Goal: Task Accomplishment & Management: Use online tool/utility

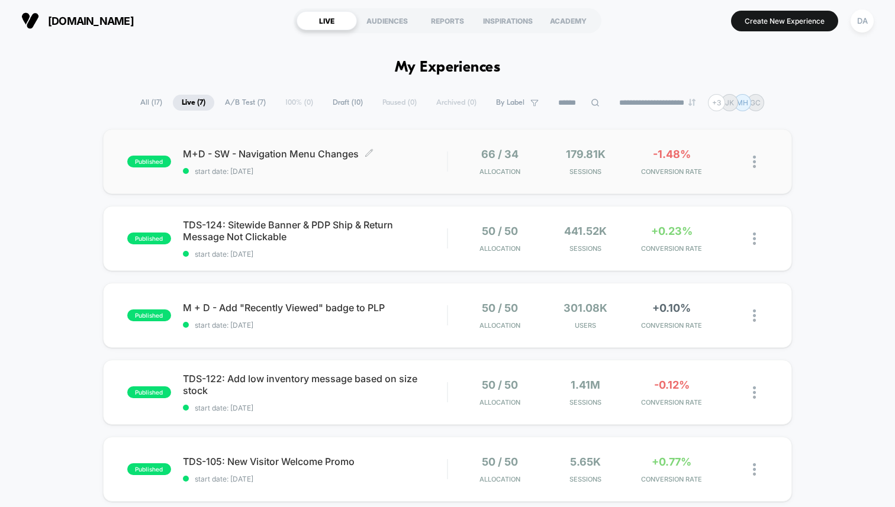
click at [260, 159] on span "M+D - SW - Navigation Menu Changes Click to edit experience details" at bounding box center [315, 154] width 264 height 12
click at [212, 230] on span "TDS-124: Sitewide Banner & PDP Ship & Return Message Not Clickable Click to edi…" at bounding box center [315, 231] width 264 height 24
click at [202, 309] on span "M + D - Add "Recently Viewed" badge to PLP Click to edit experience details" at bounding box center [315, 308] width 264 height 12
click at [270, 376] on span "TDS-122: Add low inventory message based on size stock Click to edit experience…" at bounding box center [315, 385] width 264 height 24
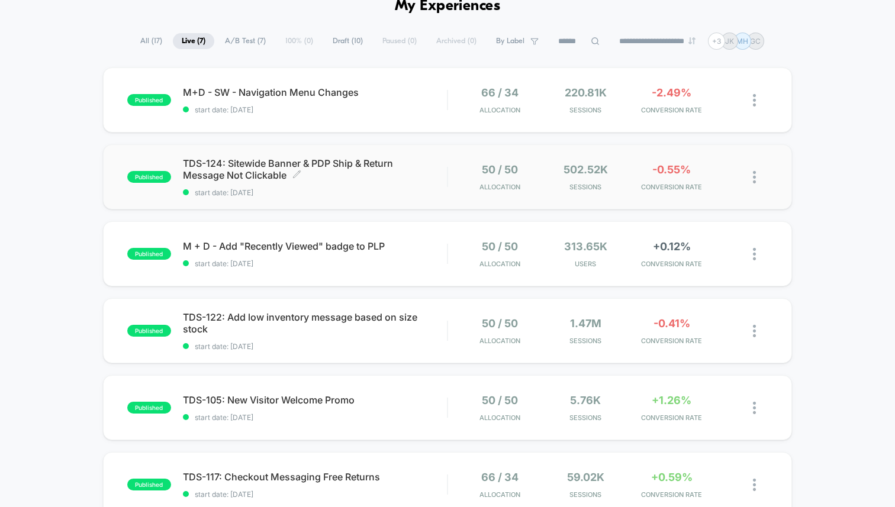
scroll to position [79, 0]
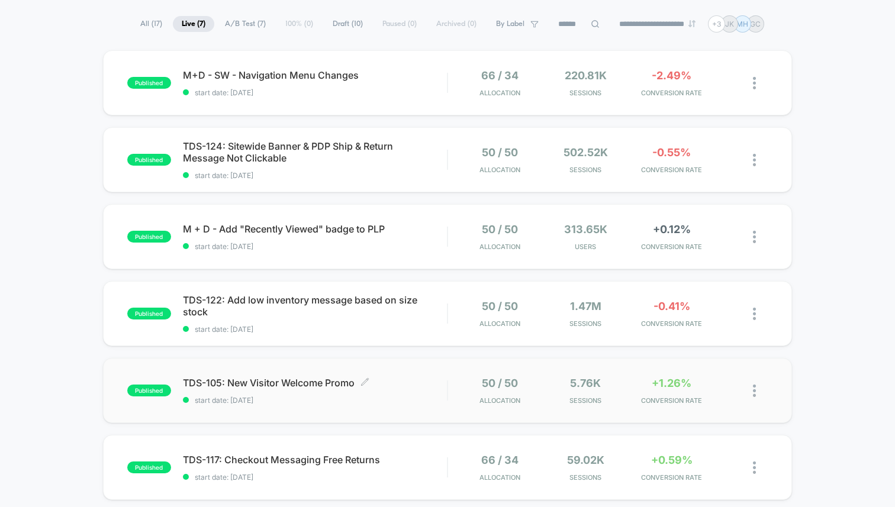
click at [283, 381] on span "TDS-105: New Visitor Welcome Promo Click to edit experience details" at bounding box center [315, 383] width 264 height 12
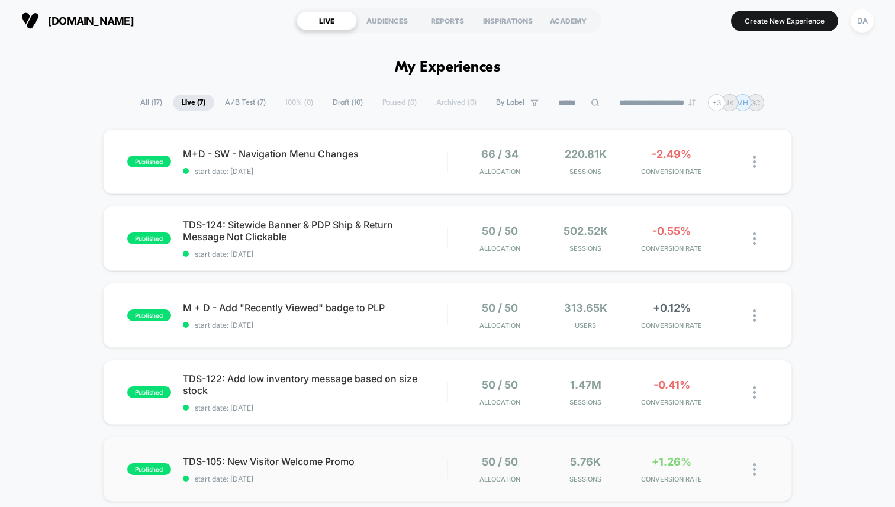
click at [327, 454] on div "published TDS-105: New Visitor Welcome Promo start date: [DATE] 50 / 50 Allocat…" at bounding box center [447, 469] width 689 height 65
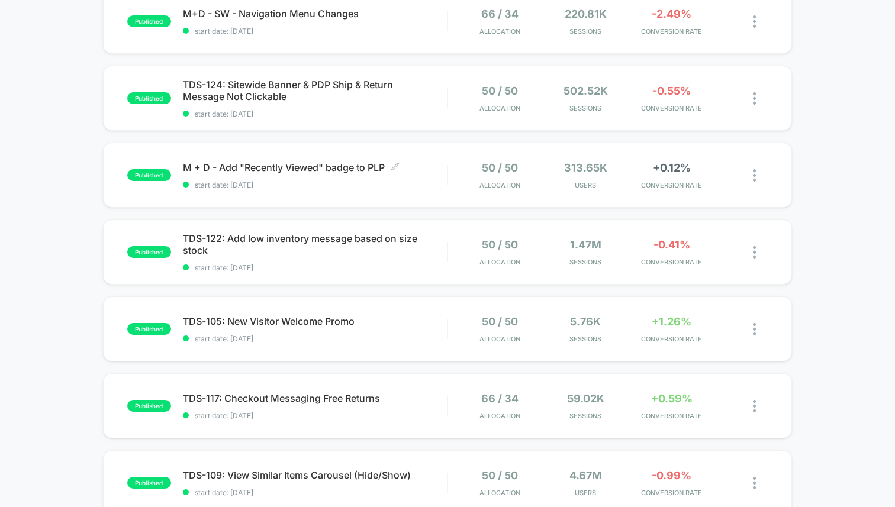
scroll to position [158, 0]
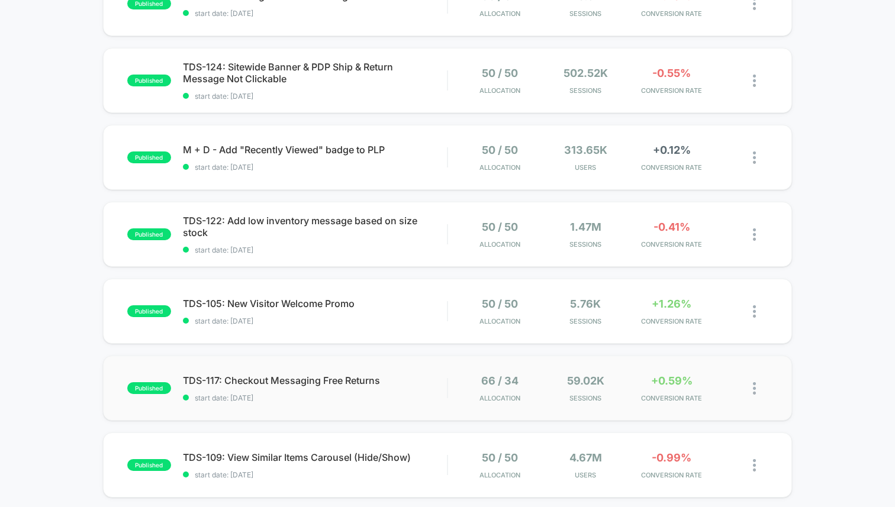
click at [270, 373] on div "published TDS-117: Checkout Messaging Free Returns start date: [DATE] 66 / 34 A…" at bounding box center [447, 388] width 689 height 65
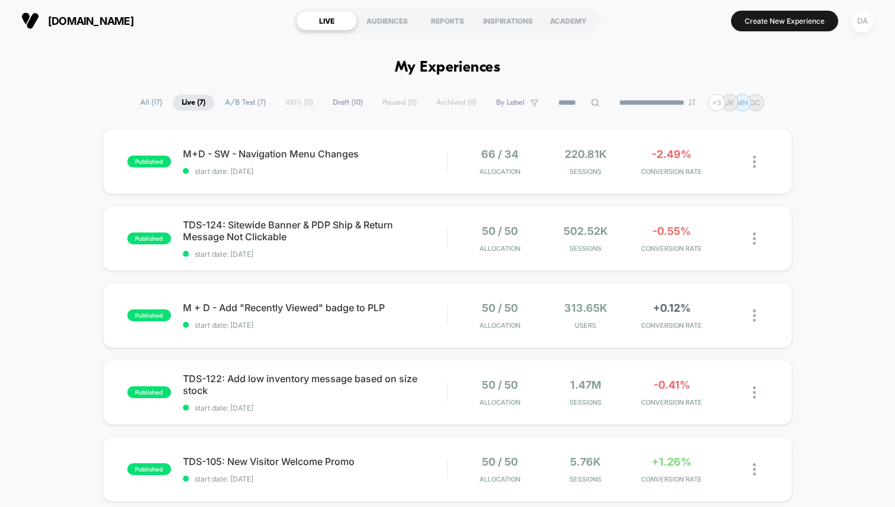
click at [868, 19] on div "DA" at bounding box center [861, 20] width 23 height 23
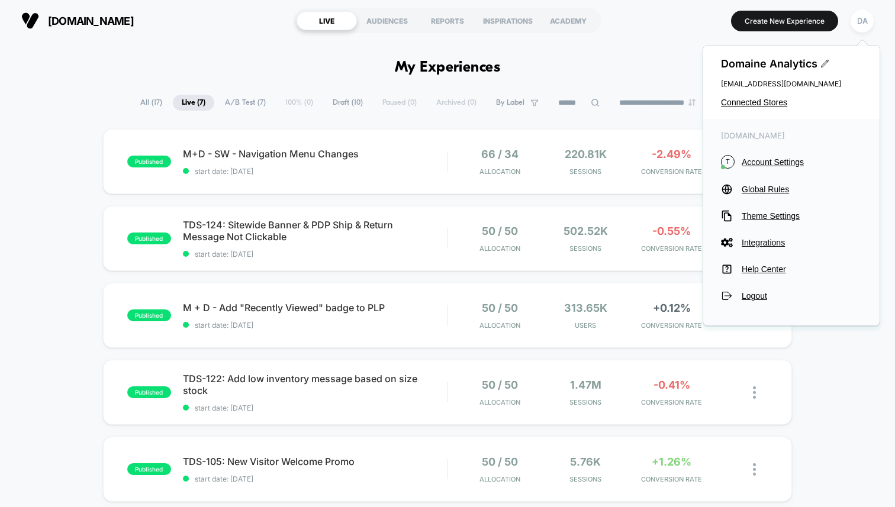
click at [770, 95] on div "Domaine Analytics [EMAIL_ADDRESS][DOMAIN_NAME] Connected Stores" at bounding box center [791, 82] width 176 height 73
click at [770, 104] on span "Connected Stores" at bounding box center [791, 102] width 141 height 9
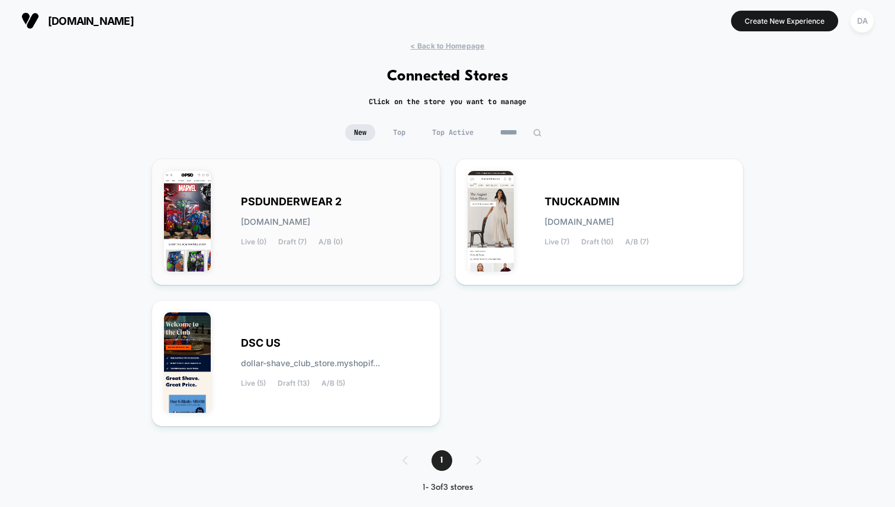
click at [320, 188] on div "PSDUNDERWEAR 2 [DOMAIN_NAME] Live (0) Draft (7) A/B (0)" at bounding box center [296, 222] width 264 height 102
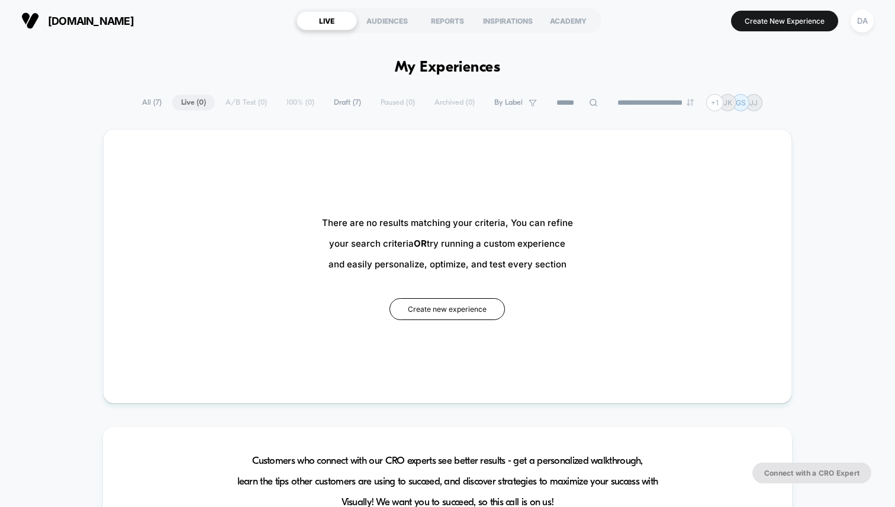
click at [334, 101] on span "Draft ( 7 )" at bounding box center [347, 103] width 45 height 16
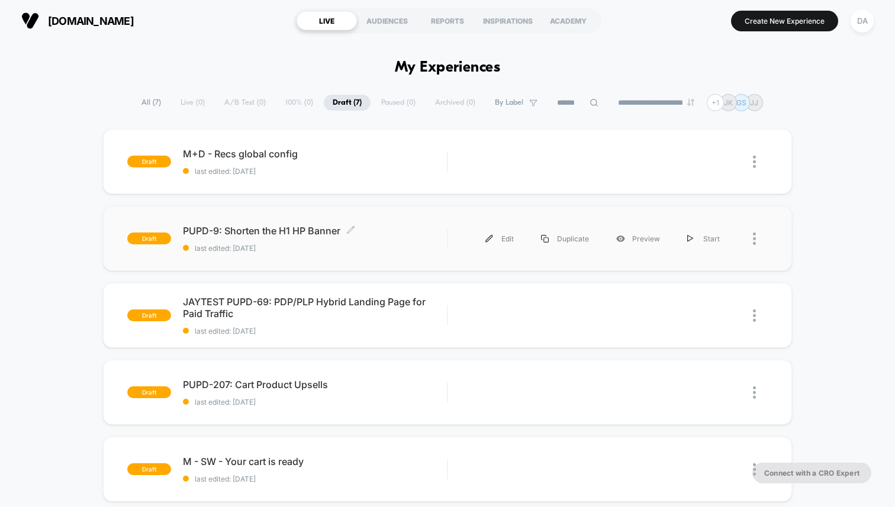
click at [268, 230] on span "PUPD-9: Shorten the H1 HP Banner Click to edit experience details" at bounding box center [315, 231] width 264 height 12
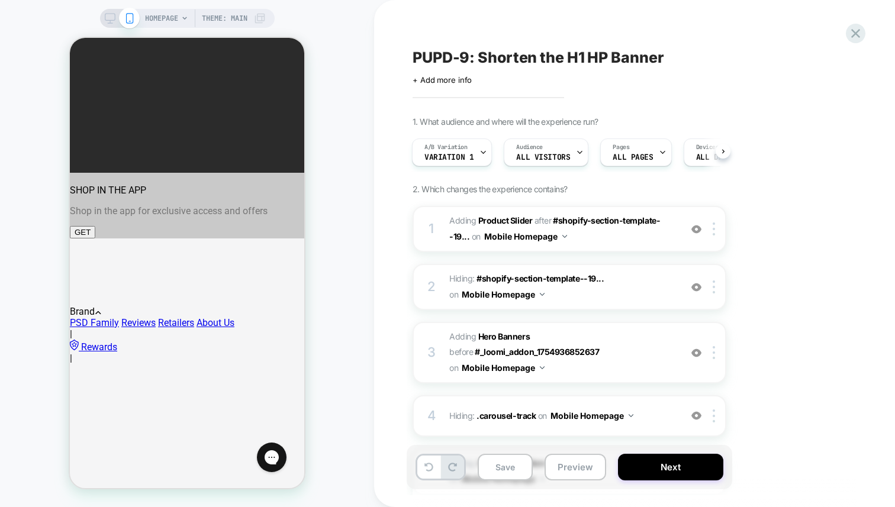
scroll to position [503, 0]
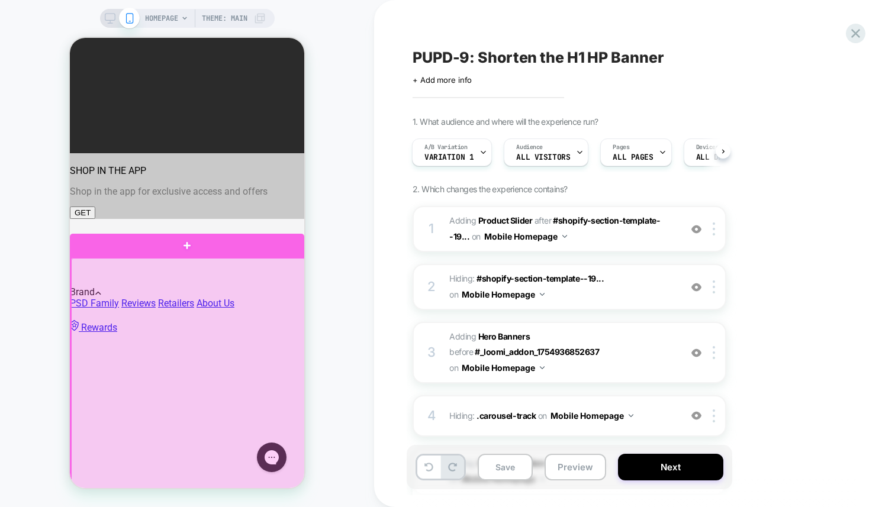
click at [231, 298] on div at bounding box center [188, 375] width 234 height 234
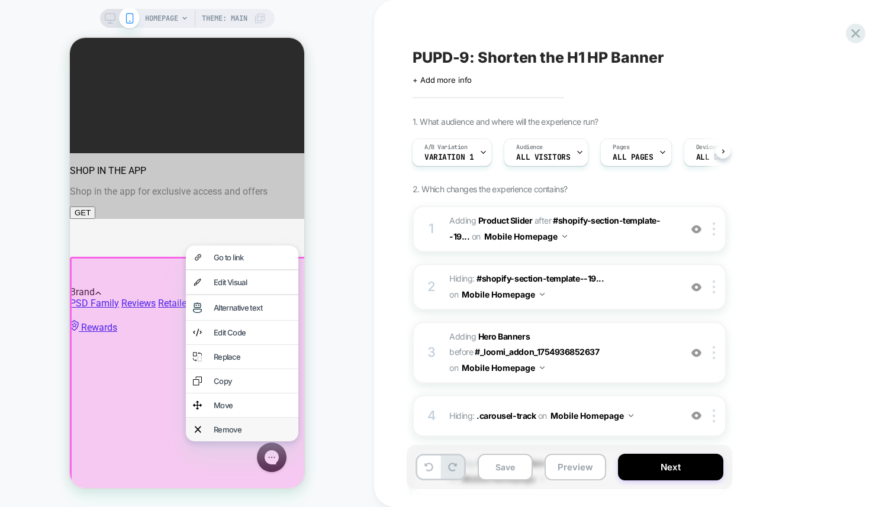
click at [232, 434] on div "Remove" at bounding box center [253, 429] width 78 height 9
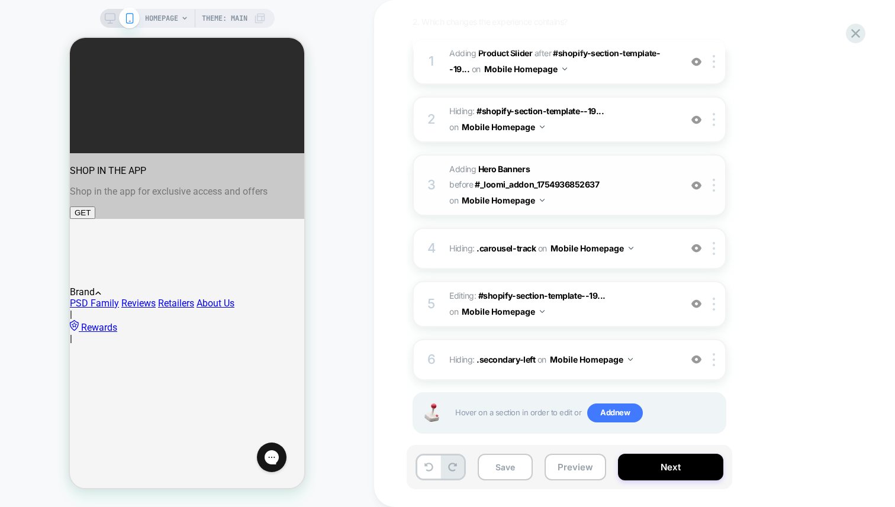
scroll to position [182, 0]
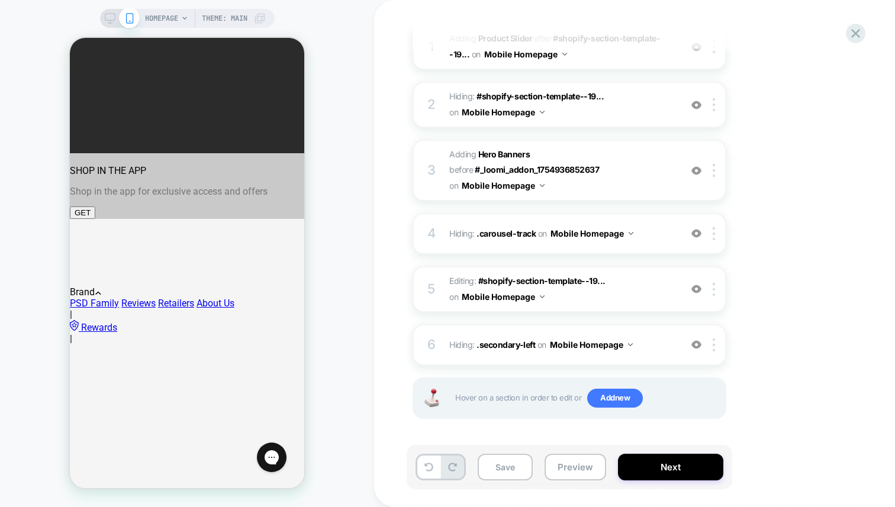
click at [367, 272] on div "HOMEPAGE Theme: MAIN" at bounding box center [187, 253] width 374 height 483
click at [712, 343] on img at bounding box center [713, 344] width 2 height 13
click at [712, 344] on img at bounding box center [713, 344] width 2 height 13
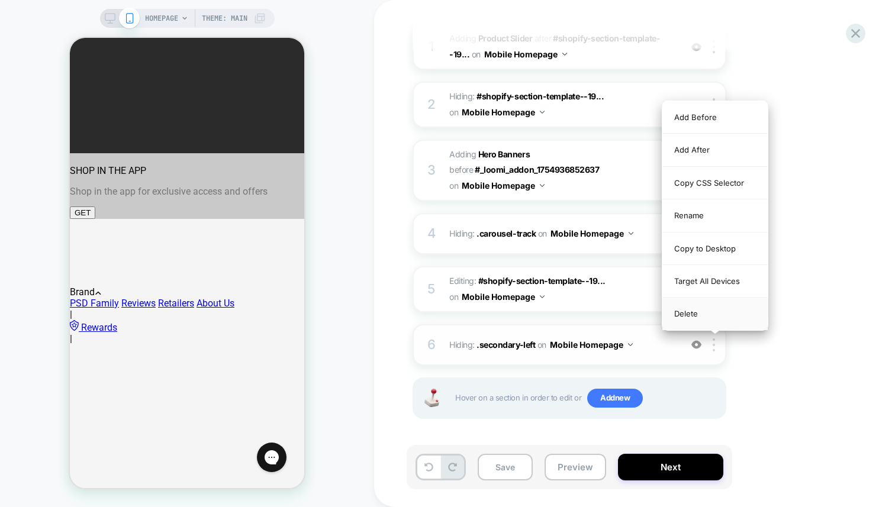
click at [706, 312] on div "Delete" at bounding box center [714, 314] width 105 height 32
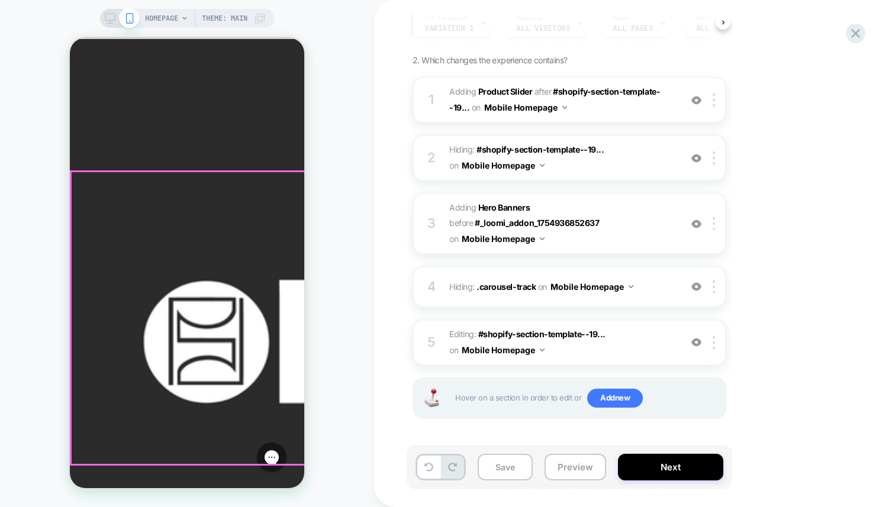
scroll to position [0, 0]
